Goal: Obtain resource: Download file/media

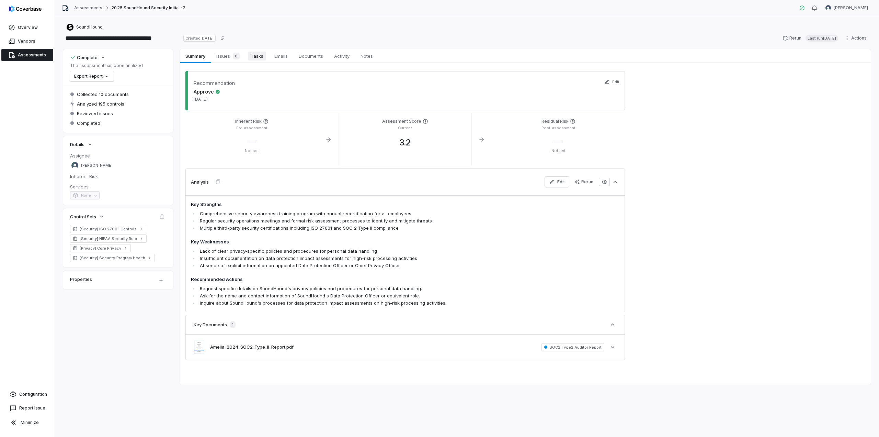
click at [257, 58] on span "Tasks" at bounding box center [257, 56] width 18 height 9
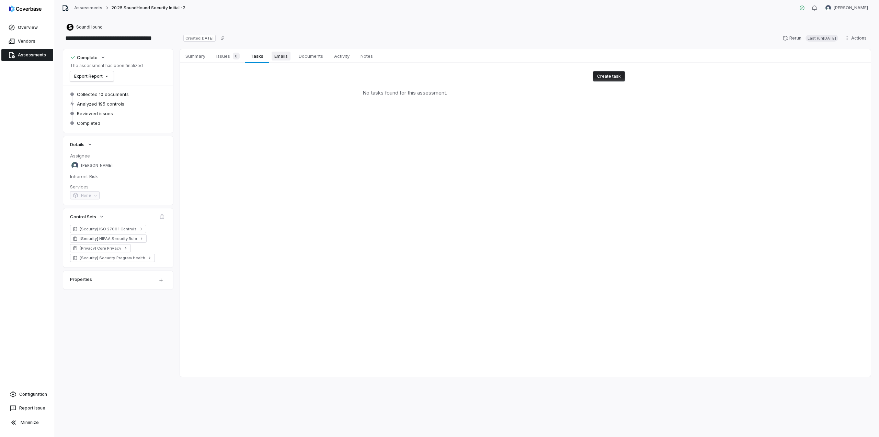
click at [279, 59] on span "Emails" at bounding box center [281, 56] width 19 height 9
click at [300, 57] on span "Documents" at bounding box center [311, 56] width 30 height 9
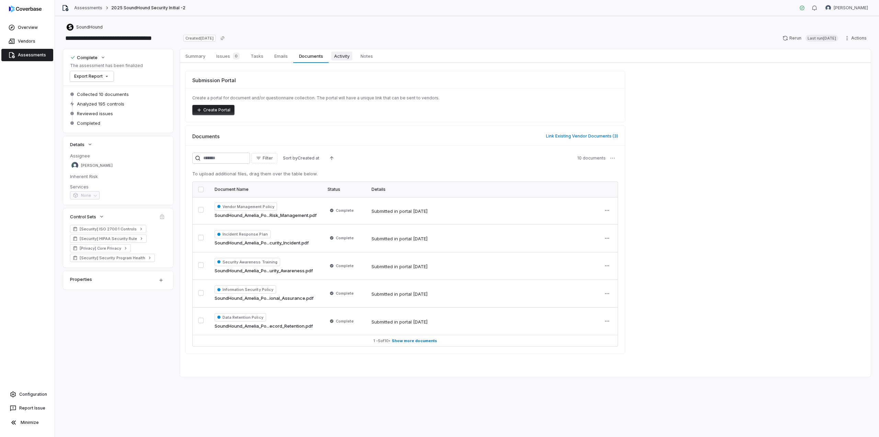
click at [340, 58] on span "Activity" at bounding box center [342, 56] width 21 height 9
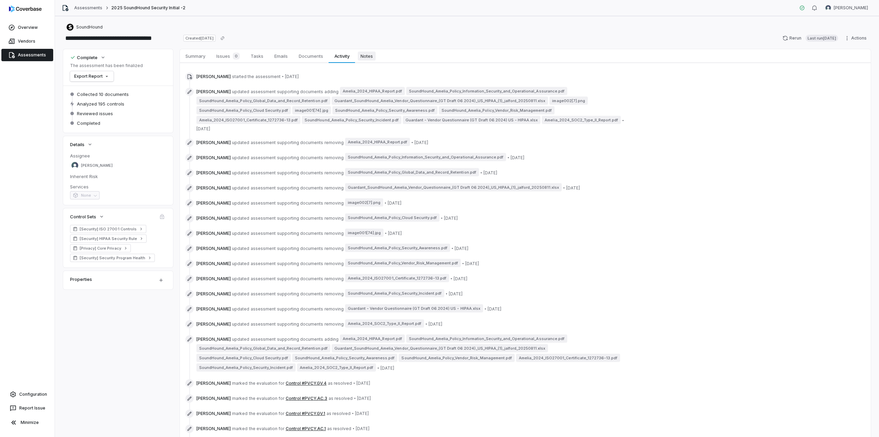
click at [370, 57] on span "Notes" at bounding box center [367, 56] width 18 height 9
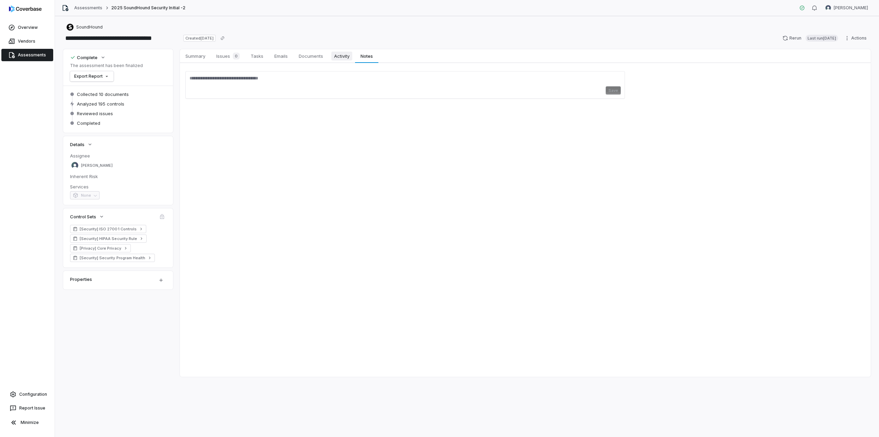
click at [345, 58] on span "Activity" at bounding box center [342, 56] width 21 height 9
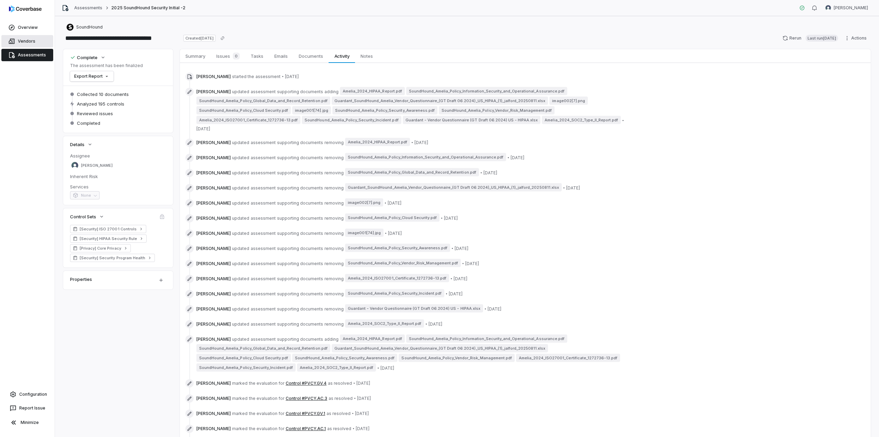
click at [31, 41] on link "Vendors" at bounding box center [27, 41] width 52 height 12
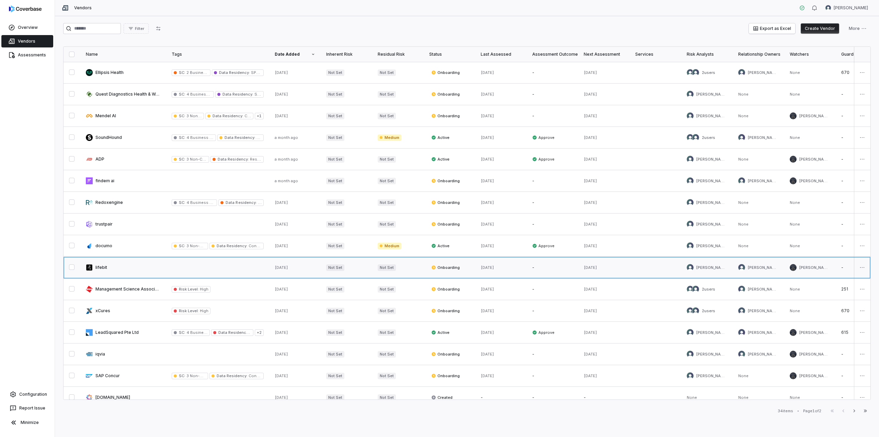
click at [103, 265] on link at bounding box center [123, 267] width 86 height 21
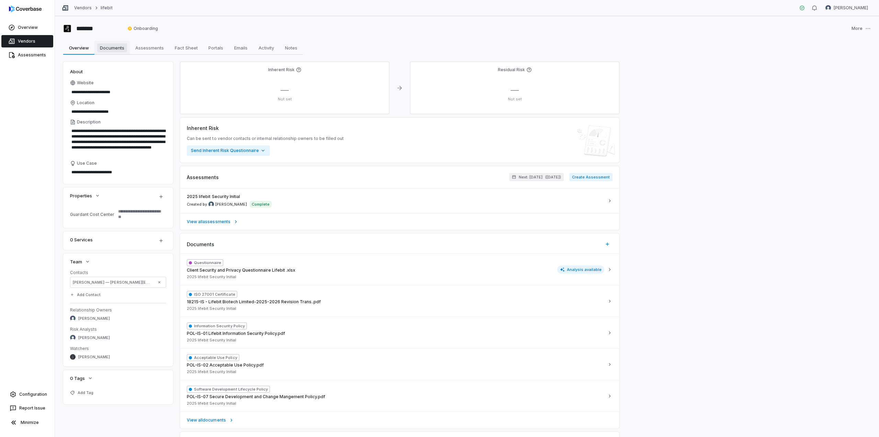
click at [111, 48] on span "Documents" at bounding box center [112, 47] width 30 height 9
type textarea "*"
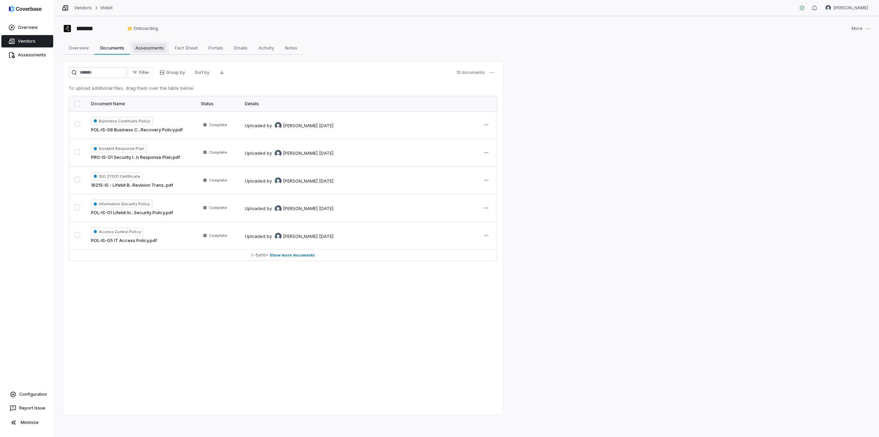
click at [148, 48] on span "Assessments" at bounding box center [150, 47] width 34 height 9
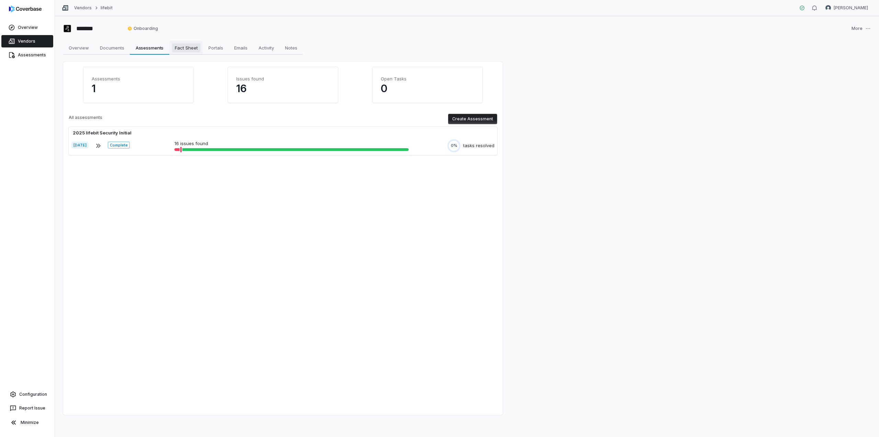
click at [184, 48] on span "Fact Sheet" at bounding box center [186, 47] width 29 height 9
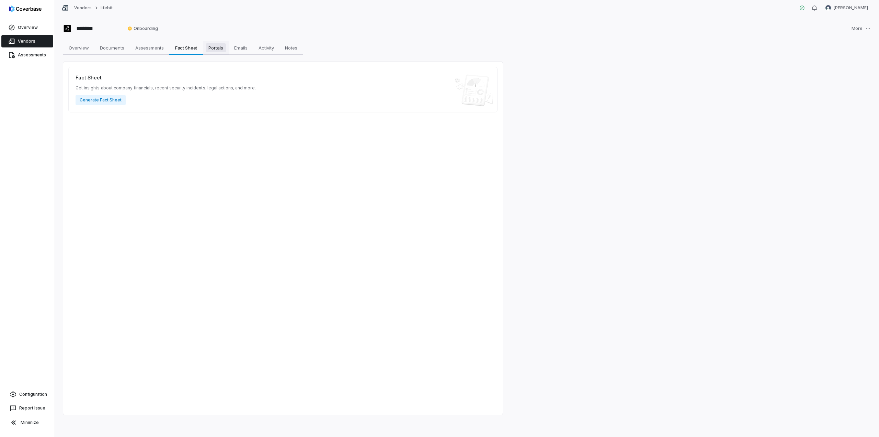
click at [222, 49] on span "Portals" at bounding box center [216, 47] width 20 height 9
click at [240, 48] on span "Emails" at bounding box center [241, 47] width 19 height 9
click at [265, 47] on span "Activity" at bounding box center [266, 47] width 21 height 9
click at [291, 47] on span "Notes" at bounding box center [291, 47] width 18 height 9
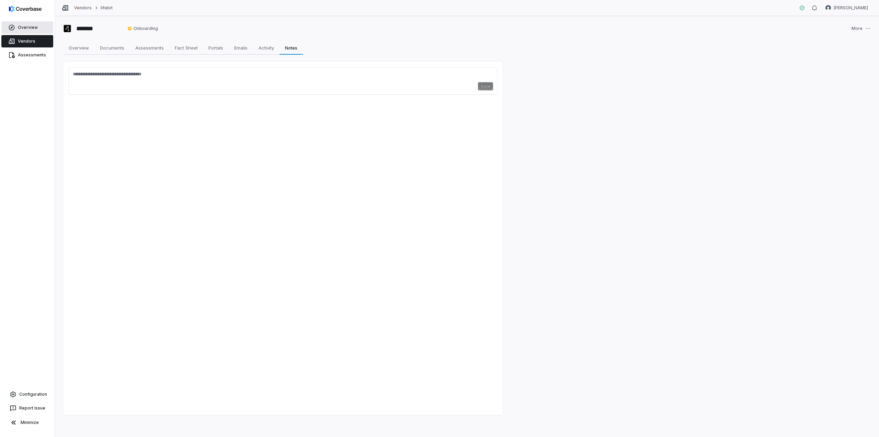
click at [35, 29] on link "Overview" at bounding box center [27, 27] width 52 height 12
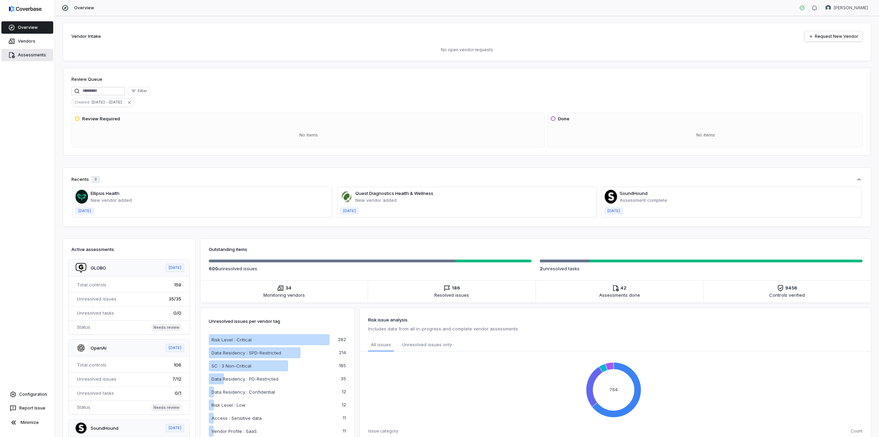
click at [30, 58] on link "Assessments" at bounding box center [27, 55] width 52 height 12
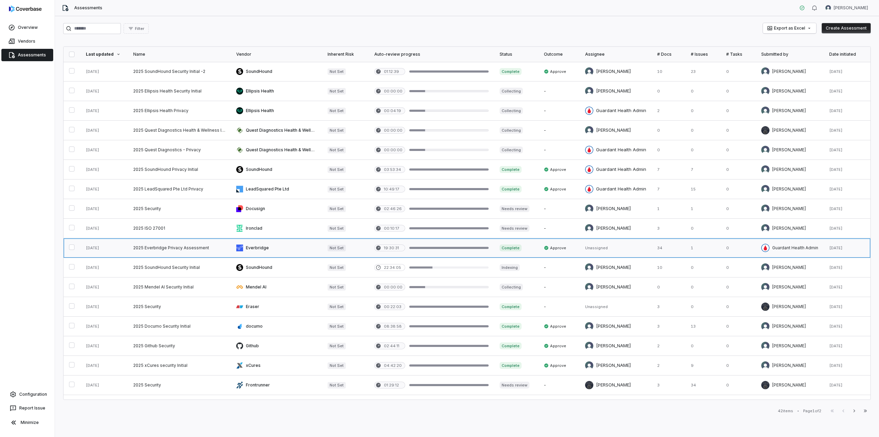
click at [160, 248] on link at bounding box center [179, 247] width 103 height 19
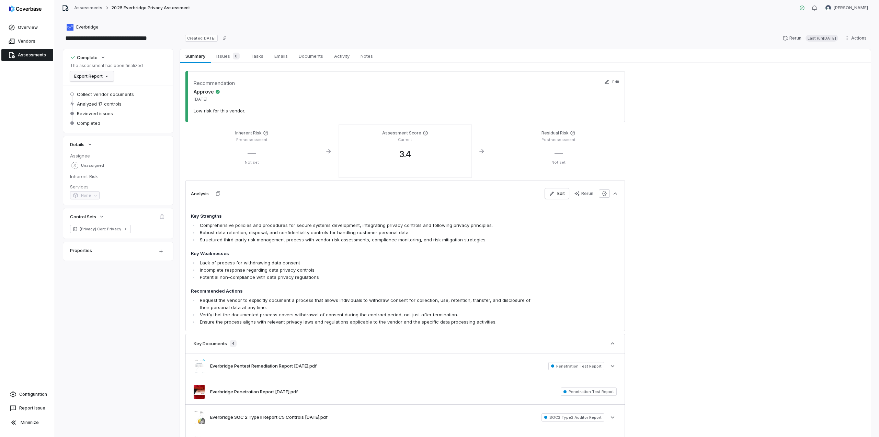
click at [103, 76] on html "**********" at bounding box center [439, 218] width 879 height 437
click at [105, 95] on div "Export as PDF" at bounding box center [97, 91] width 48 height 11
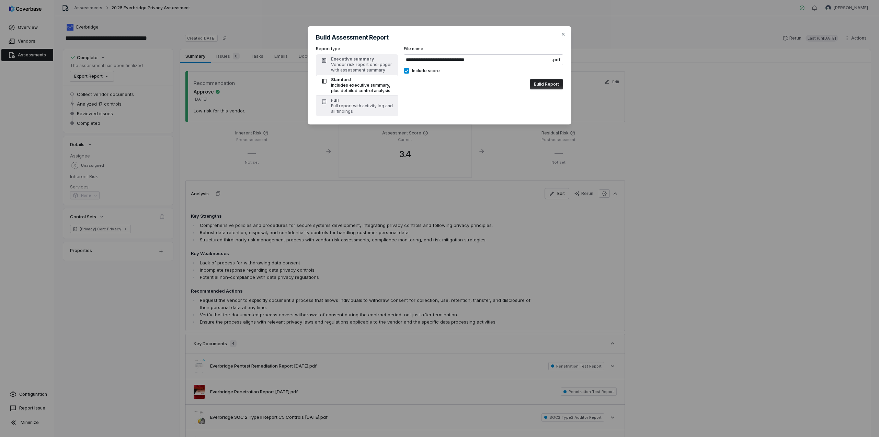
click at [540, 84] on button "Build Report" at bounding box center [546, 84] width 33 height 10
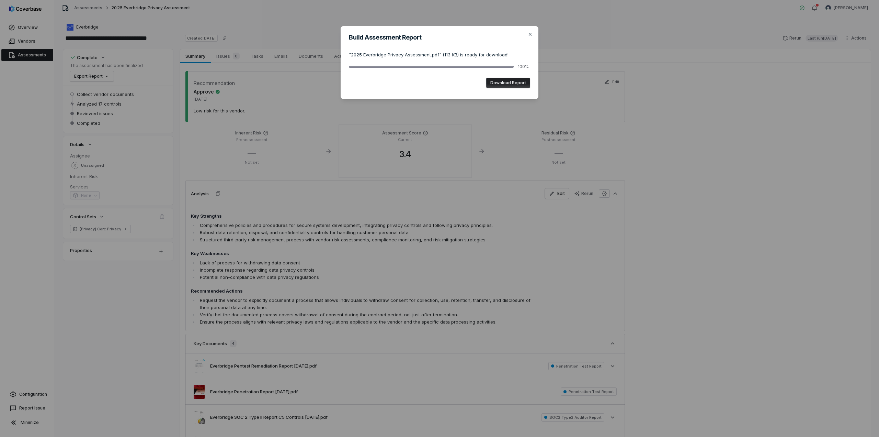
click at [501, 81] on button "Download Report" at bounding box center [508, 83] width 44 height 10
click at [531, 33] on icon "button" at bounding box center [530, 34] width 3 height 3
